Goal: Task Accomplishment & Management: Manage account settings

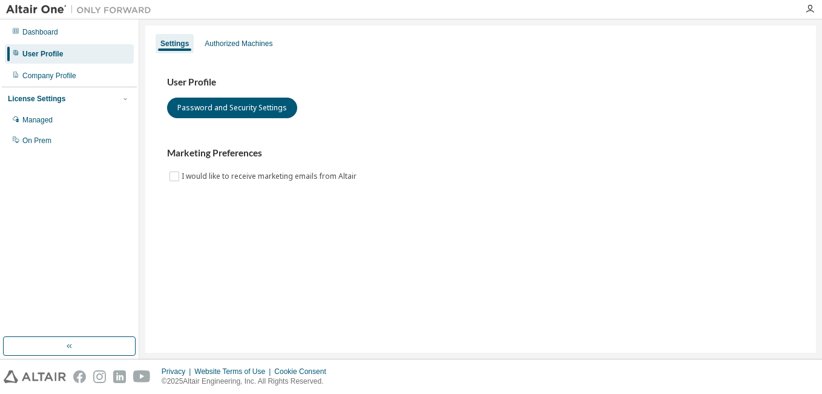
click at [423, 134] on div "User Profile Password and Security Settings Marketing Preferences I would like …" at bounding box center [480, 129] width 627 height 107
click at [240, 41] on div "Authorized Machines" at bounding box center [239, 44] width 68 height 10
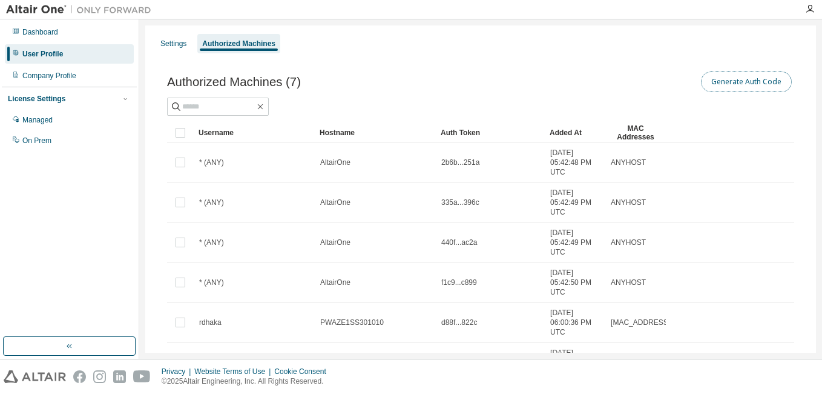
click at [753, 79] on button "Generate Auth Code" at bounding box center [746, 81] width 91 height 21
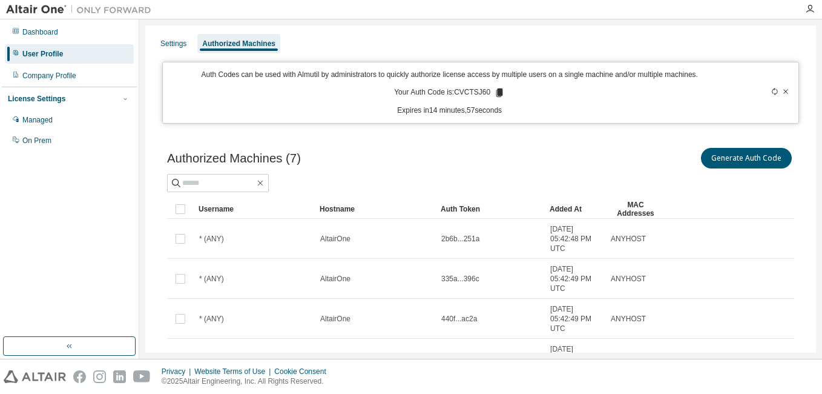
click at [496, 94] on icon at bounding box center [499, 92] width 7 height 8
